Goal: Transaction & Acquisition: Download file/media

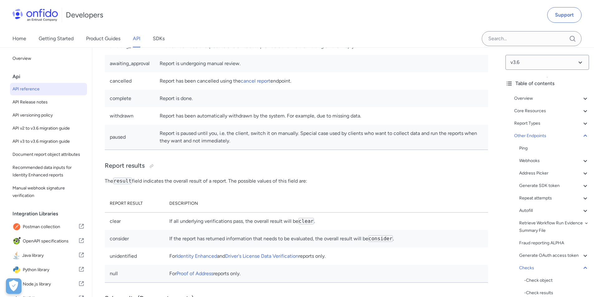
scroll to position [59224, 0]
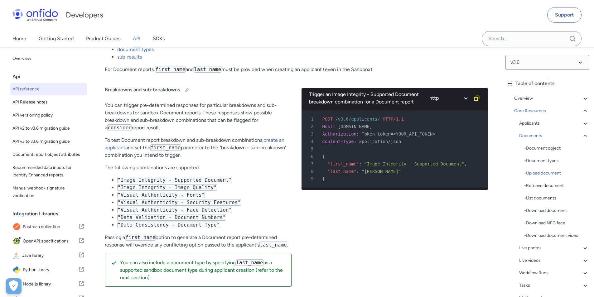
scroll to position [0, 0]
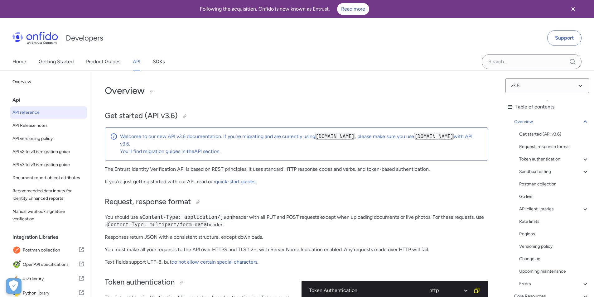
click at [560, 172] on div "Sandbox testing" at bounding box center [555, 171] width 70 height 7
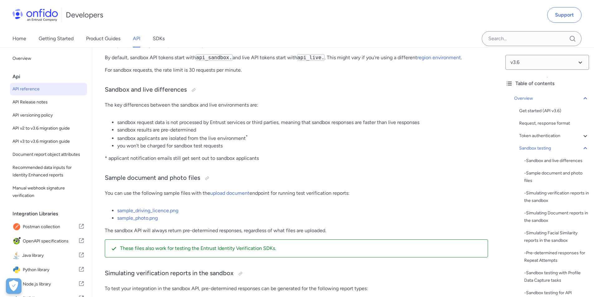
scroll to position [1010, 0]
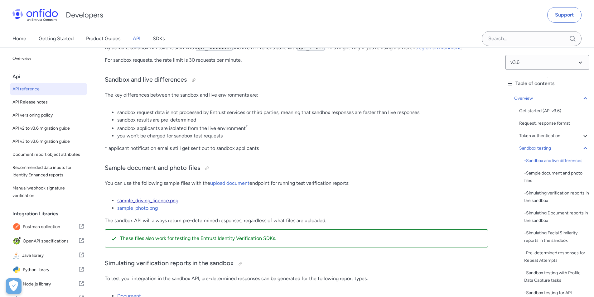
click at [158, 204] on link "sample_driving_licence.png" at bounding box center [147, 201] width 61 height 6
